Goal: Obtain resource: Download file/media

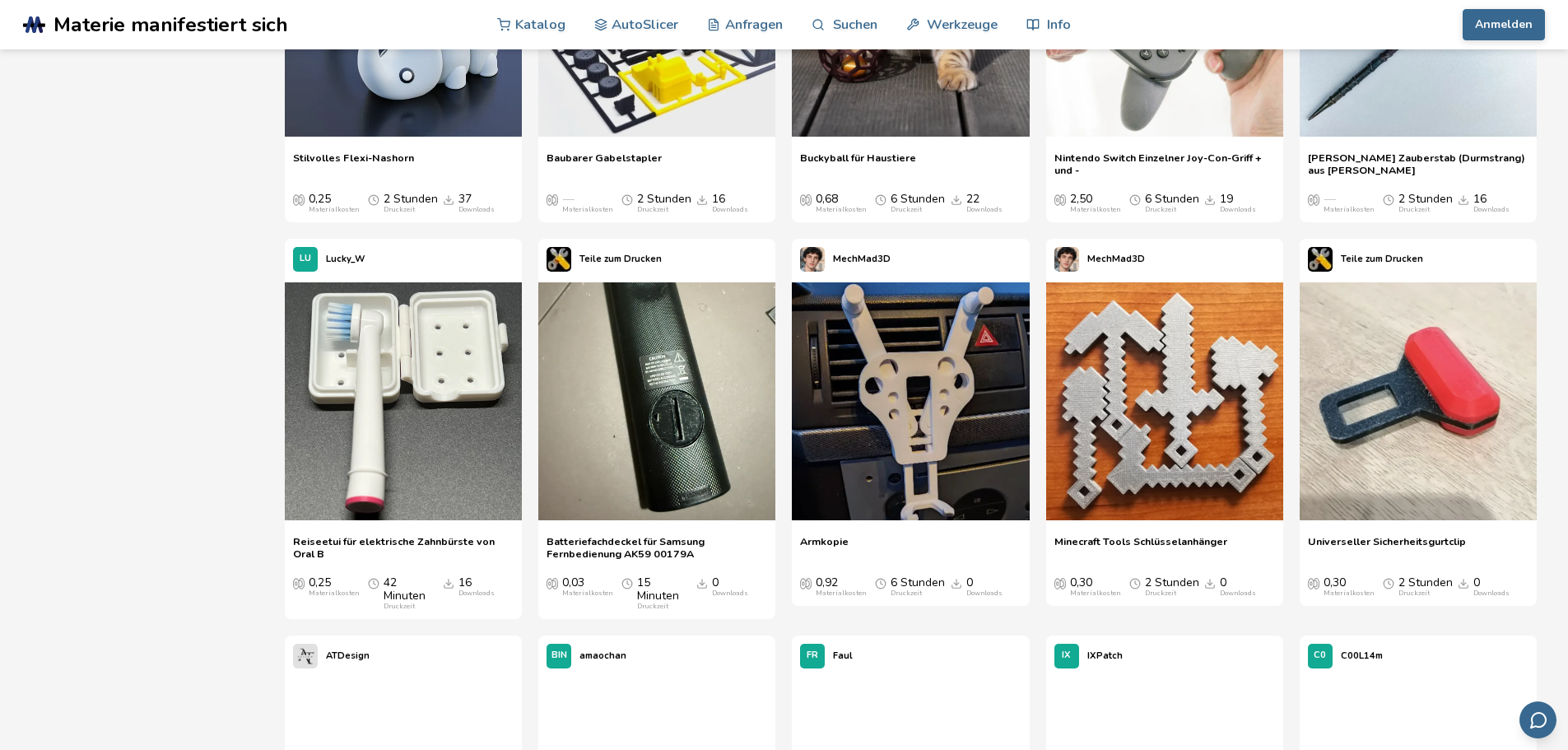
scroll to position [6093, 0]
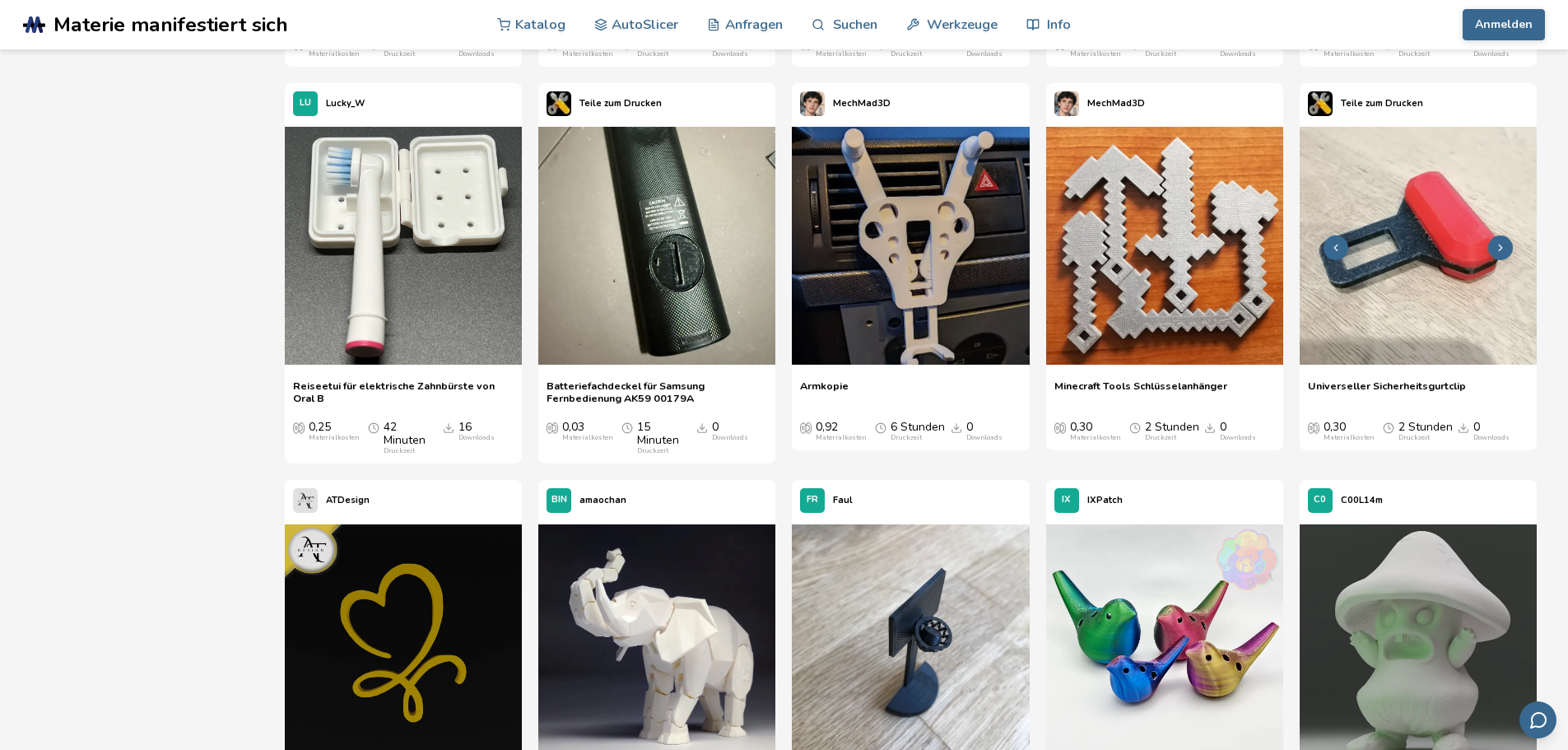
click at [1419, 248] on img at bounding box center [1418, 246] width 237 height 237
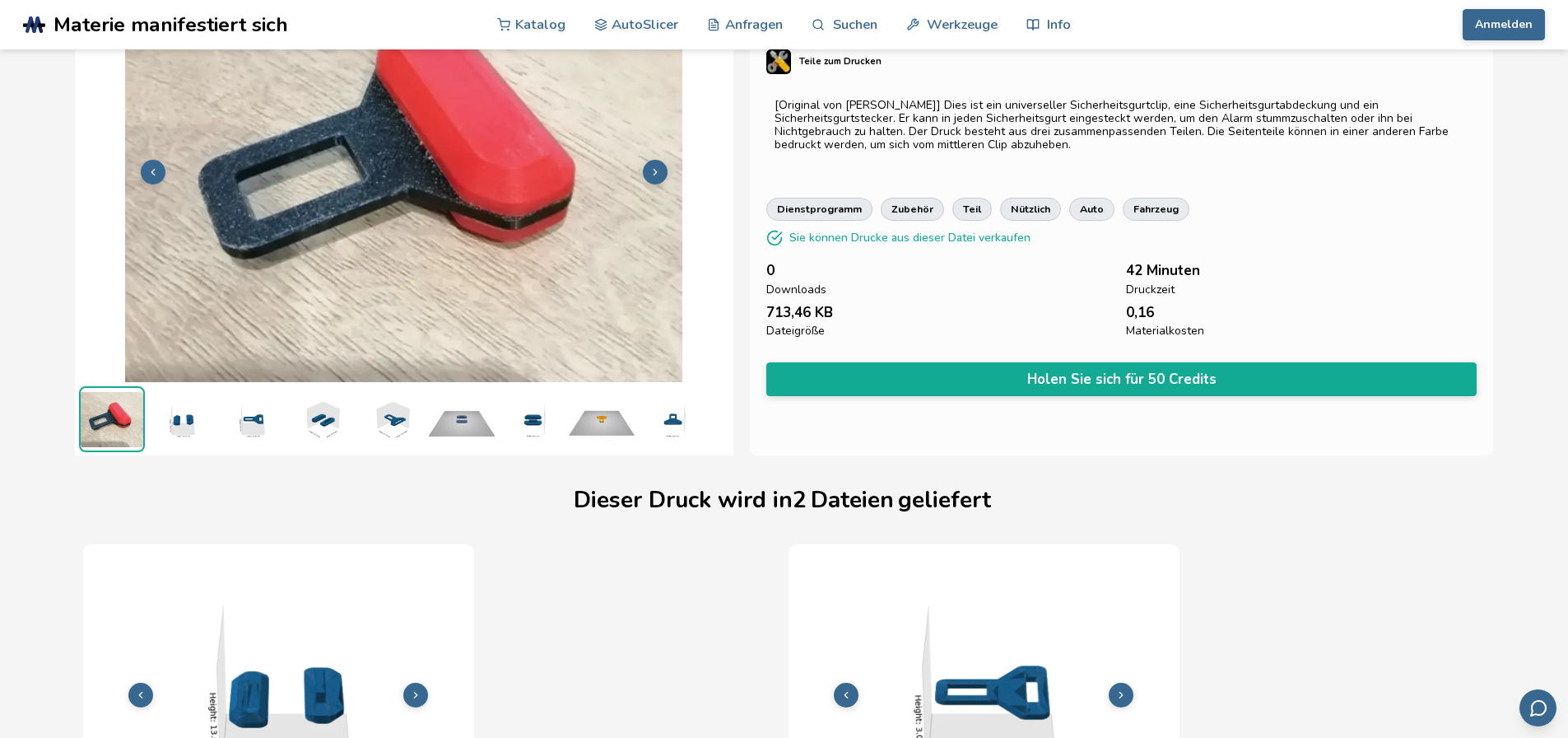
scroll to position [0, 7]
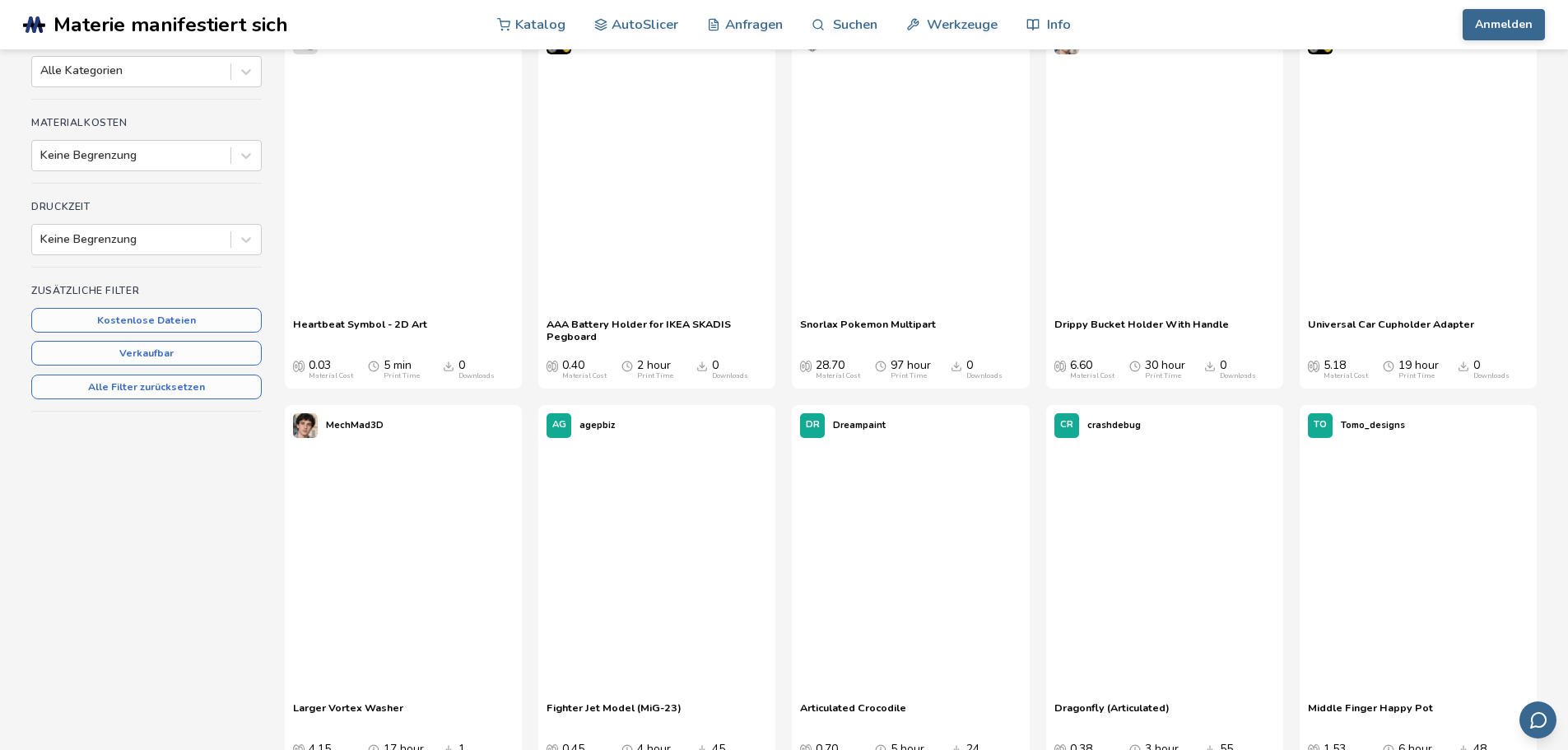
scroll to position [405, 0]
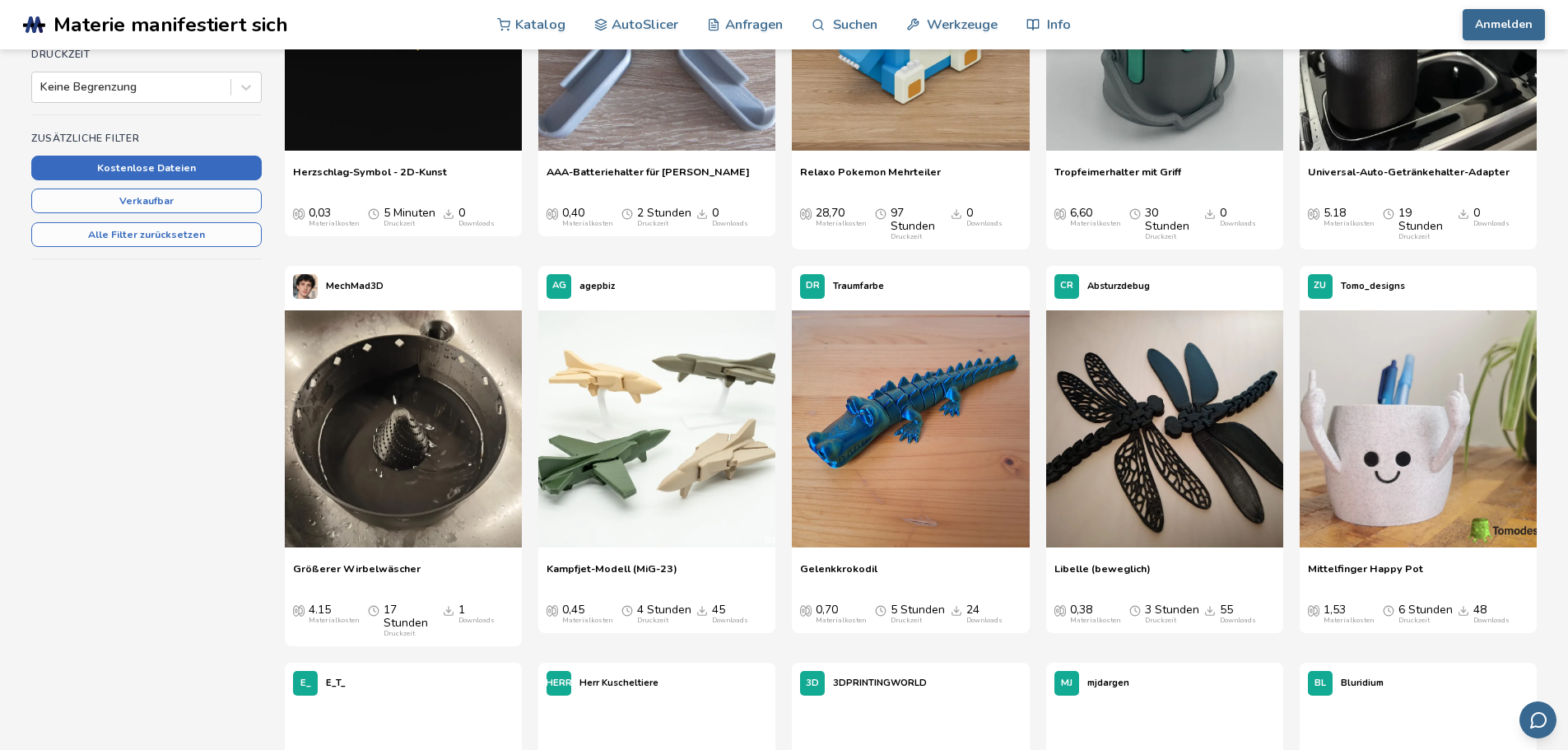
click at [176, 166] on font "Kostenlose Dateien" at bounding box center [146, 168] width 99 height 13
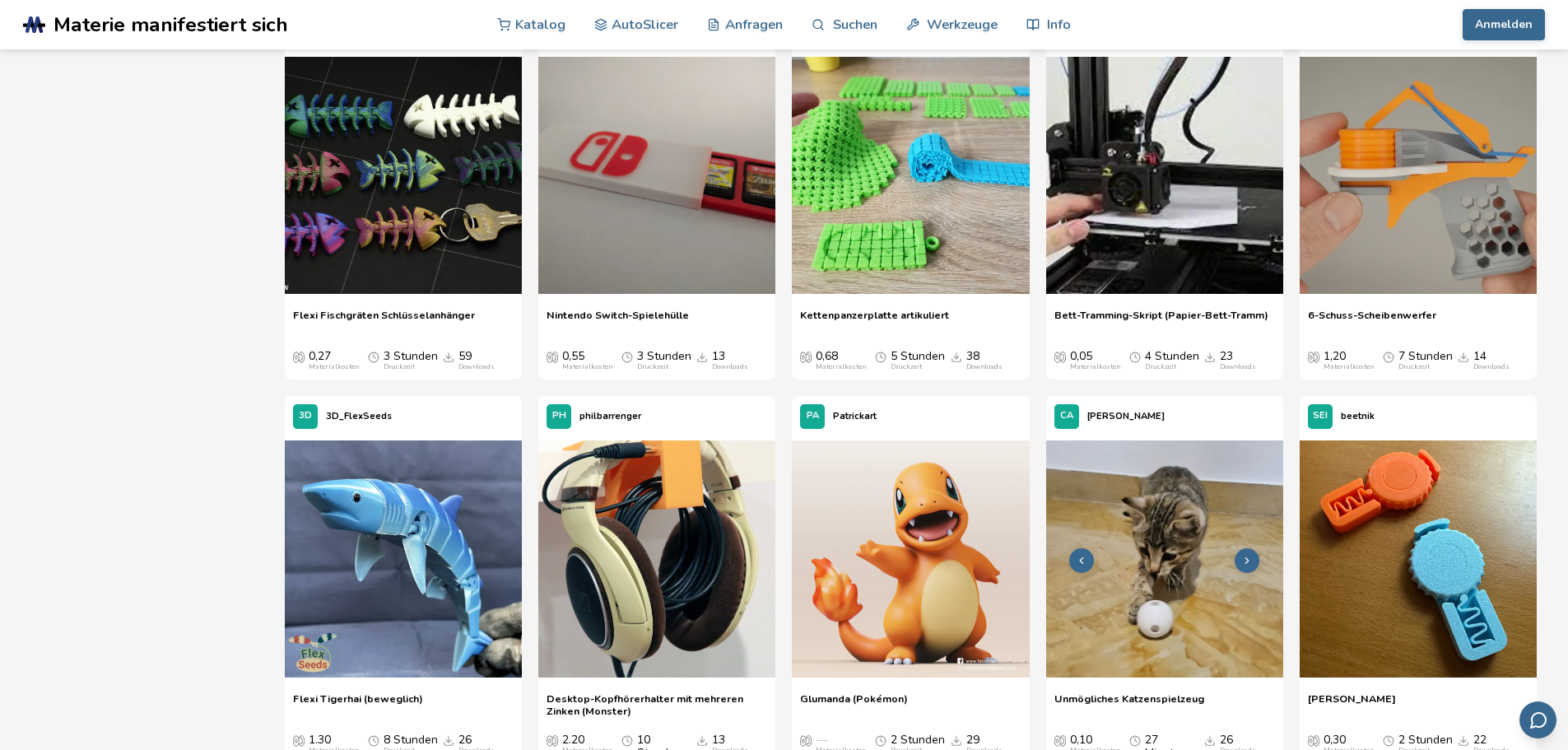
scroll to position [659, 0]
click at [1435, 589] on img at bounding box center [1418, 560] width 237 height 237
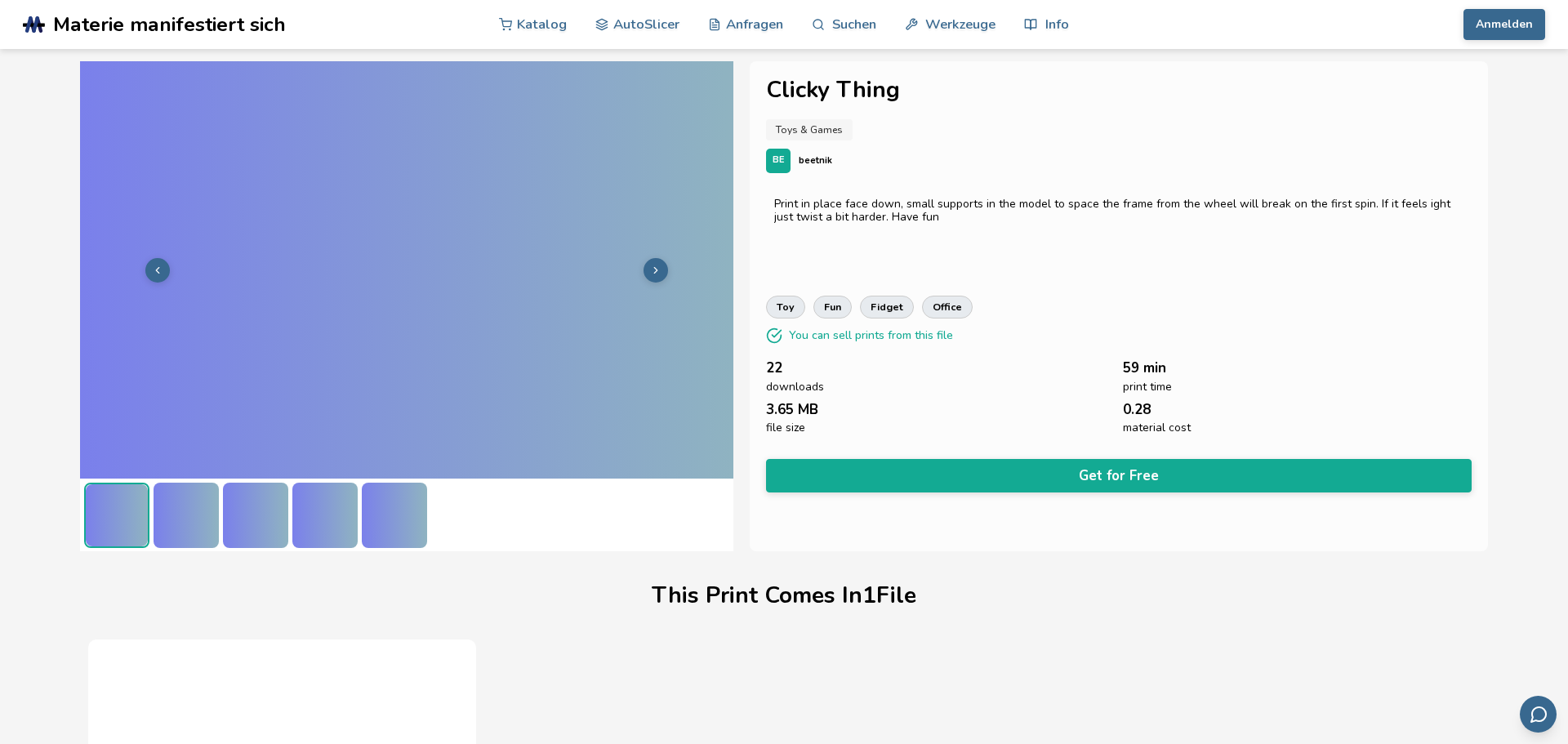
scroll to position [230, 0]
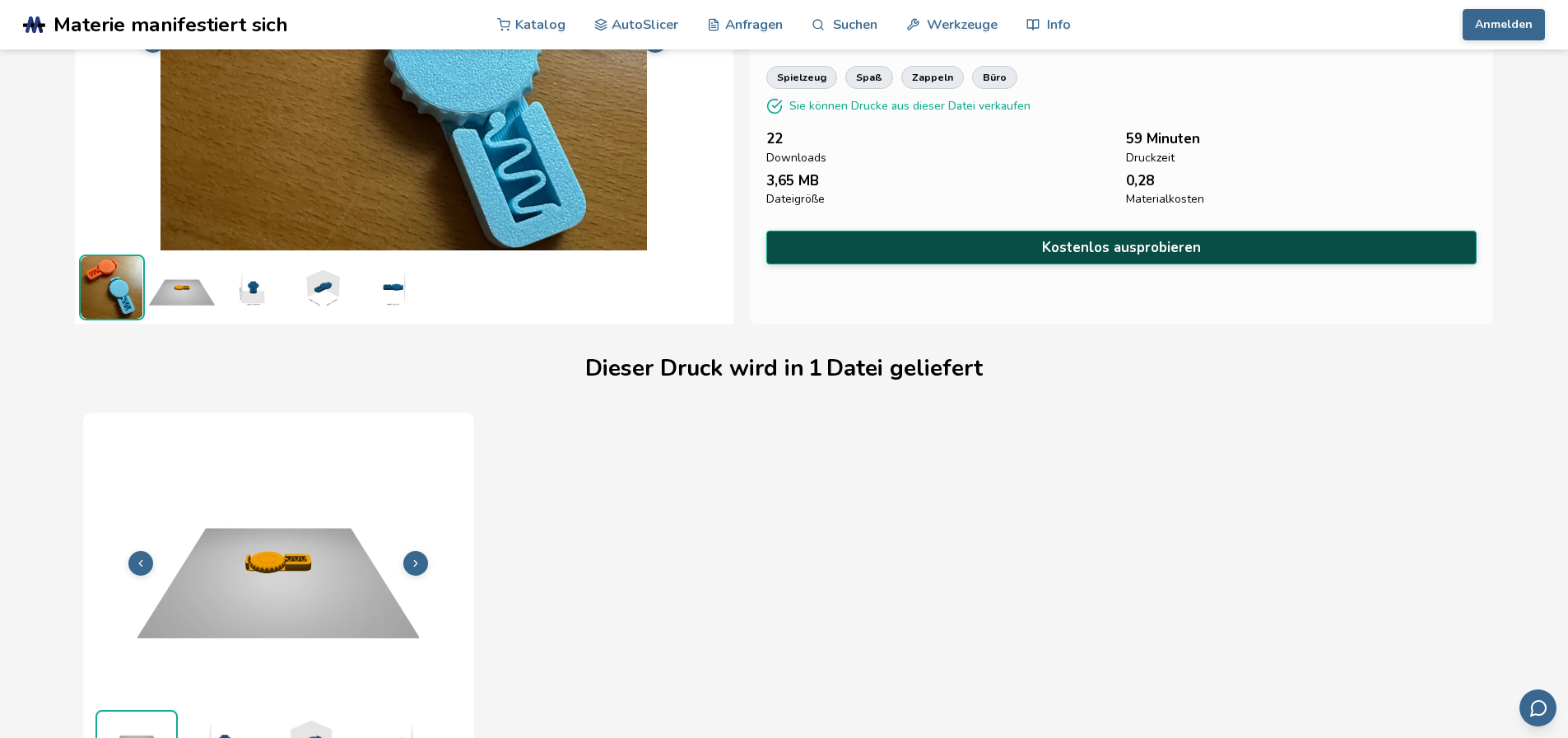
click at [1153, 246] on font "Kostenlos ausprobieren" at bounding box center [1121, 247] width 159 height 19
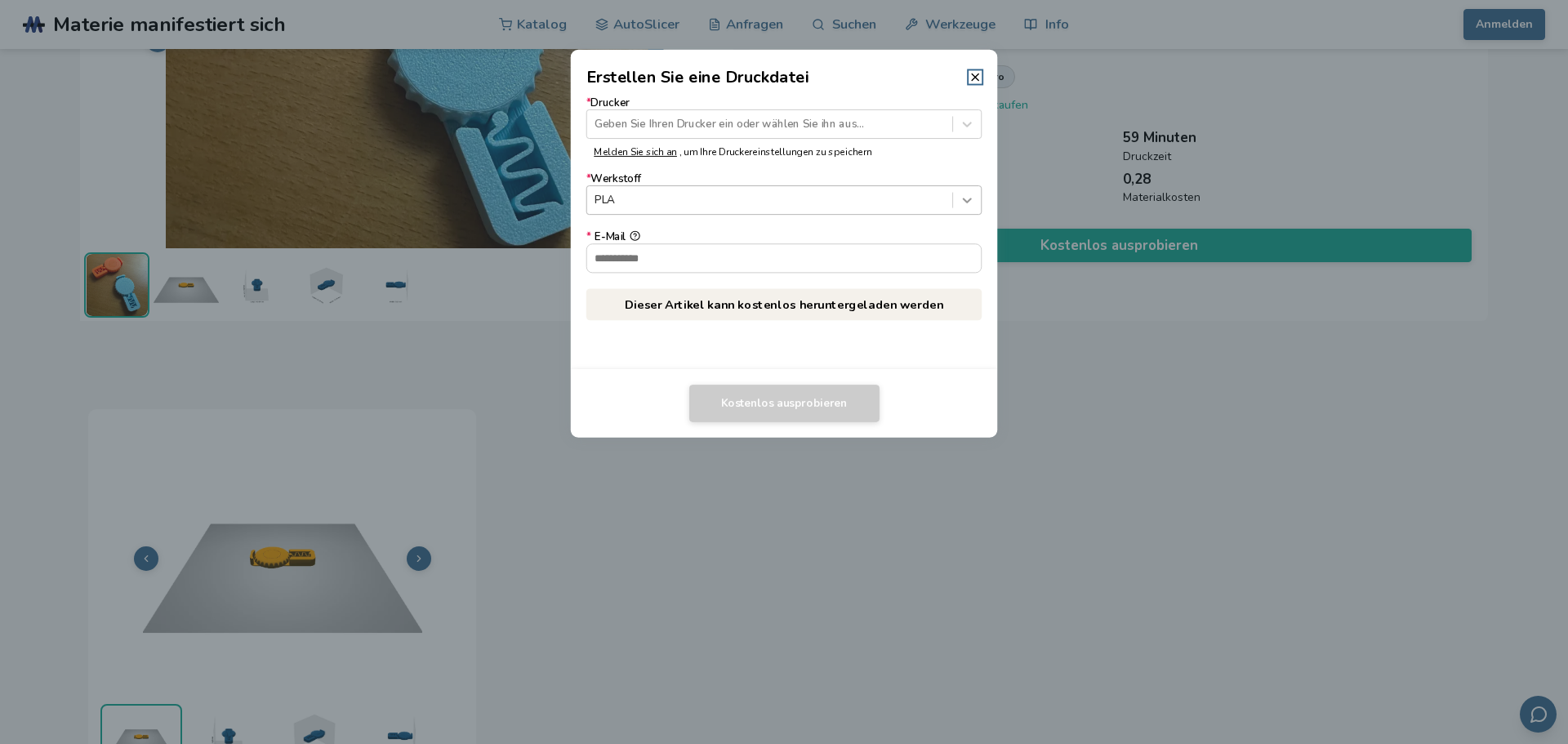
click at [966, 199] on icon at bounding box center [967, 200] width 15 height 15
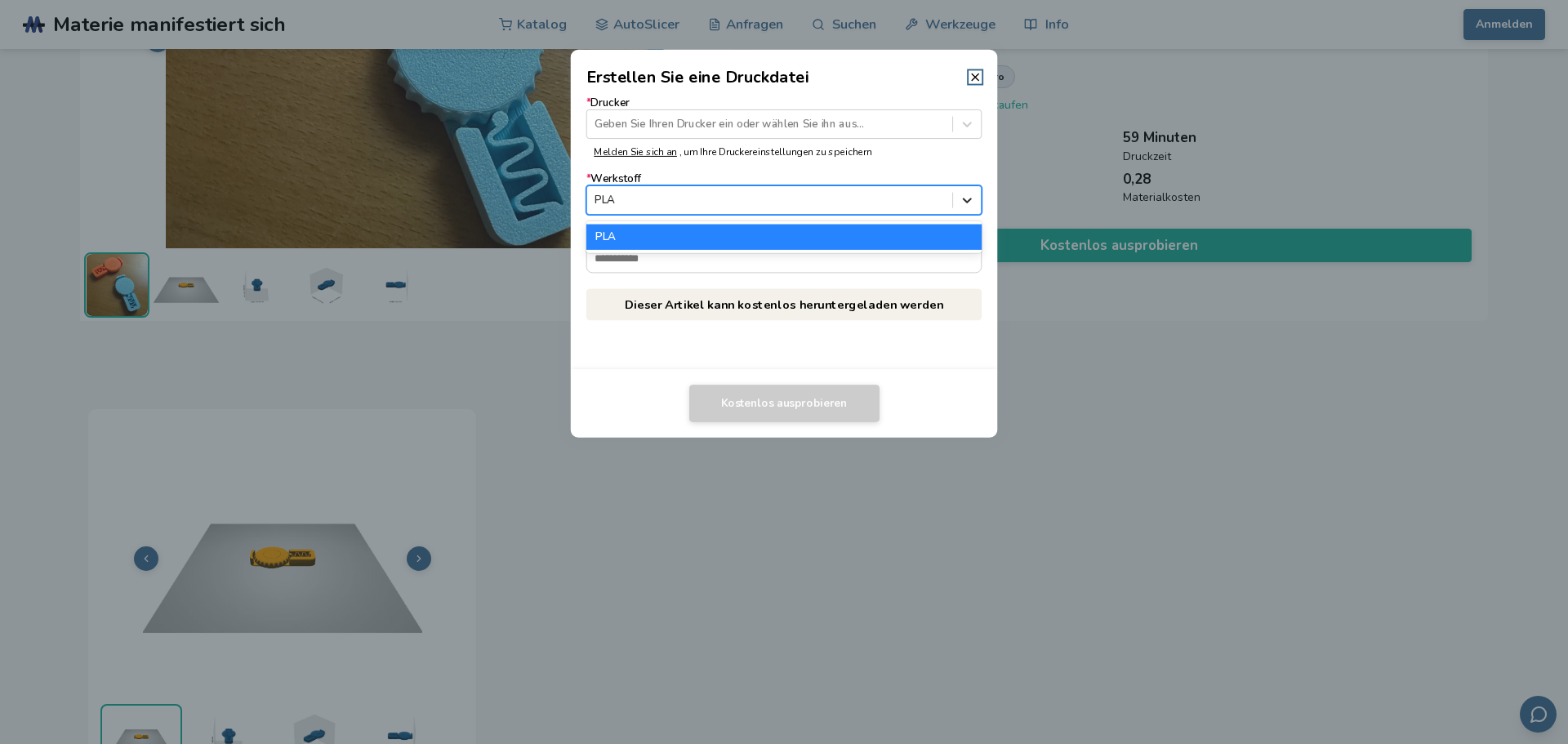
click at [966, 199] on icon at bounding box center [967, 200] width 15 height 15
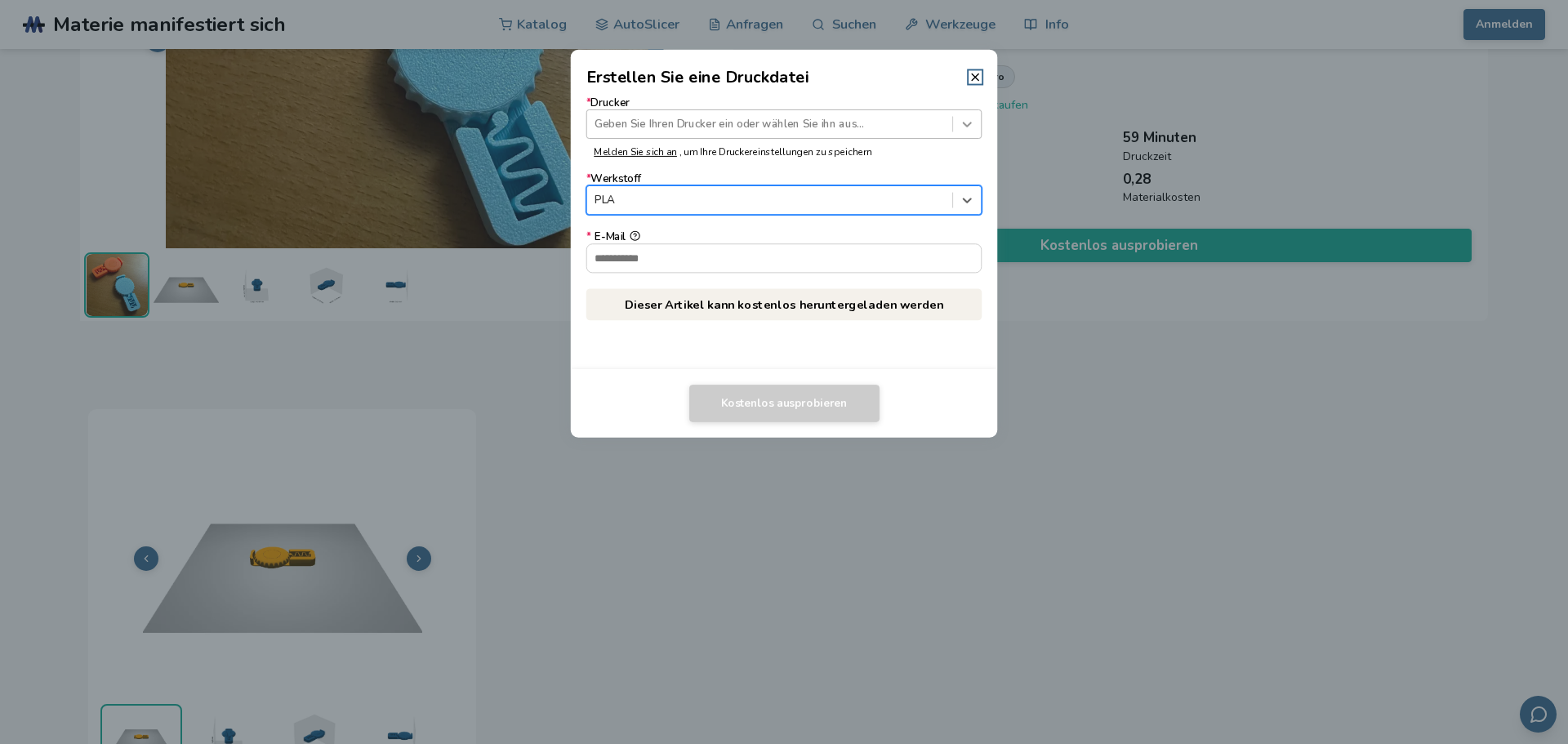
click at [971, 121] on icon at bounding box center [967, 124] width 15 height 15
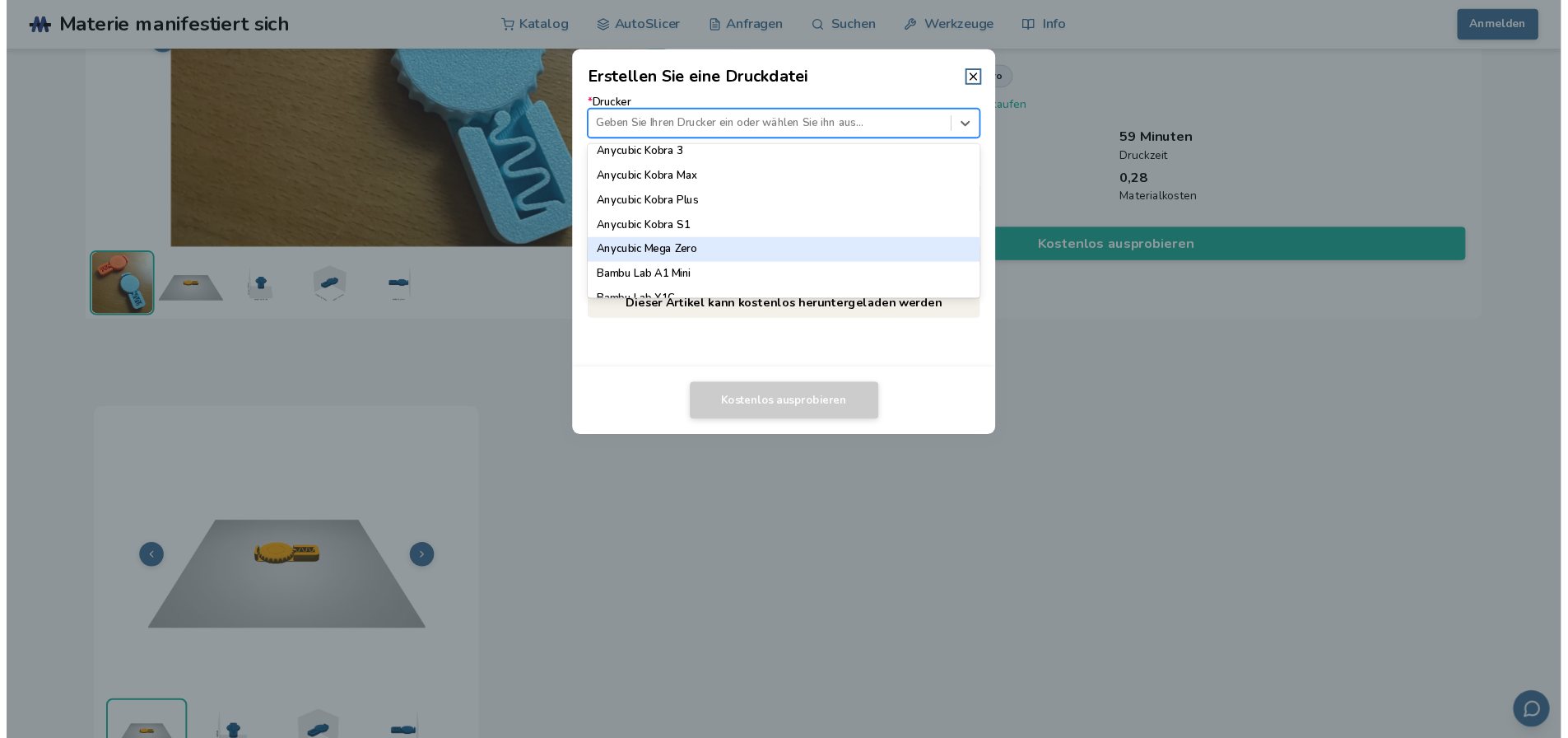
scroll to position [247, 0]
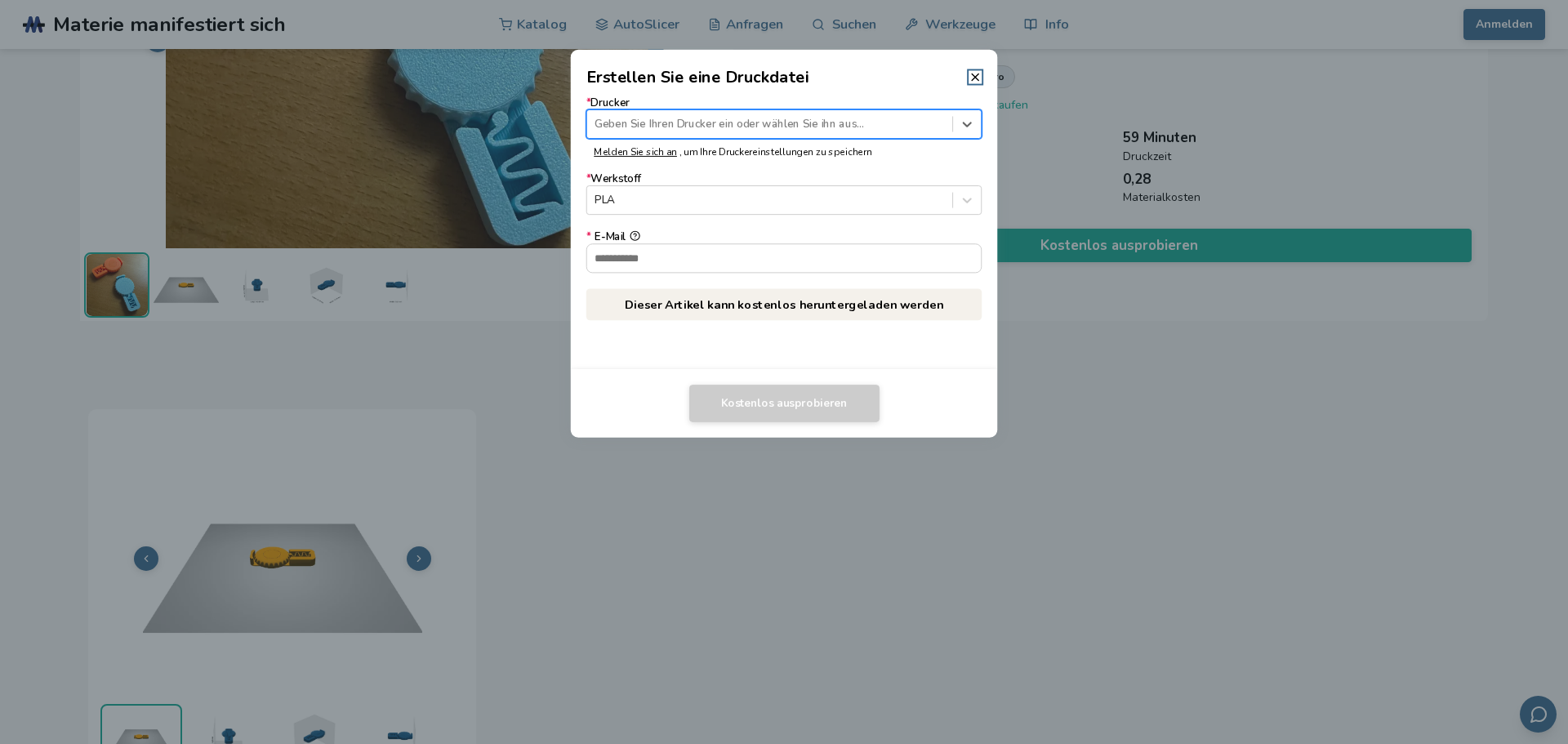
click at [694, 124] on div at bounding box center [770, 124] width 349 height 15
type input "***"
click at [977, 74] on icon at bounding box center [975, 76] width 13 height 13
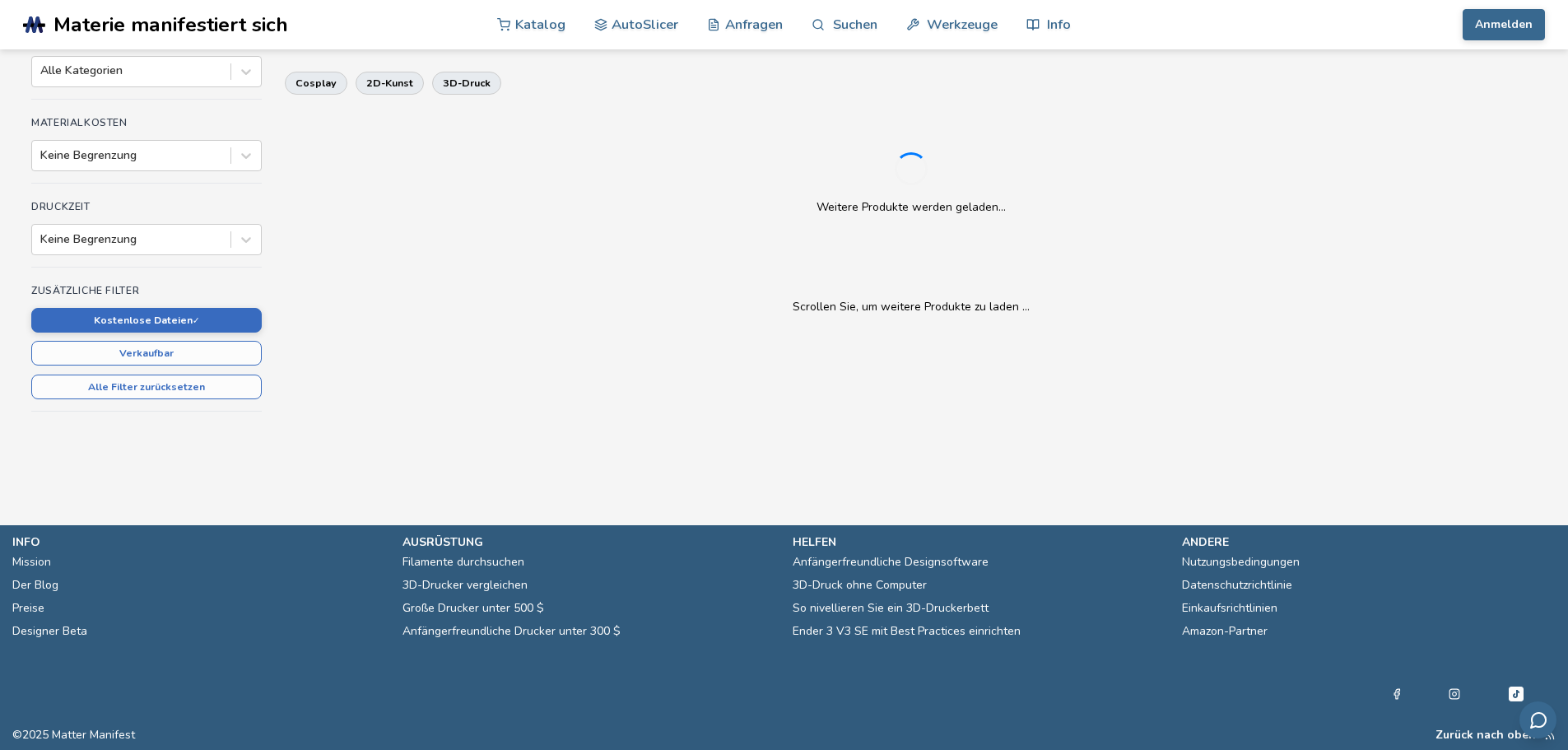
scroll to position [405, 0]
